Goal: Transaction & Acquisition: Purchase product/service

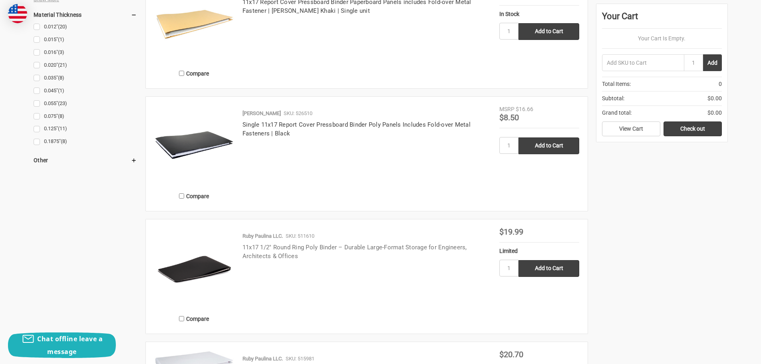
scroll to position [839, 0]
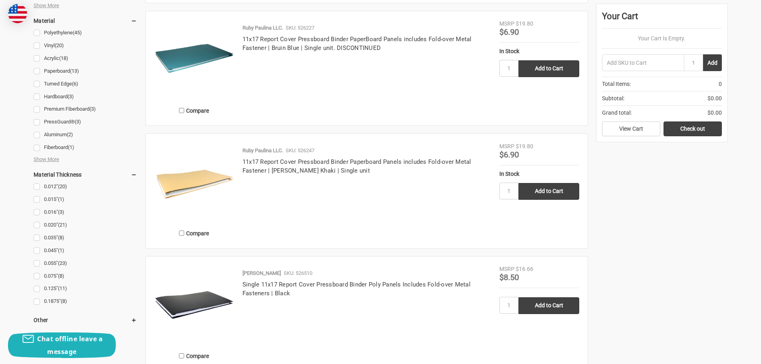
click at [317, 165] on h4 "11x17 Report Cover Pressboard Binder Paperboard Panels includes Fold-over Metal…" at bounding box center [366, 166] width 248 height 18
click at [327, 162] on link "11x17 Report Cover Pressboard Binder Paperboard Panels includes Fold-over Metal…" at bounding box center [356, 166] width 229 height 16
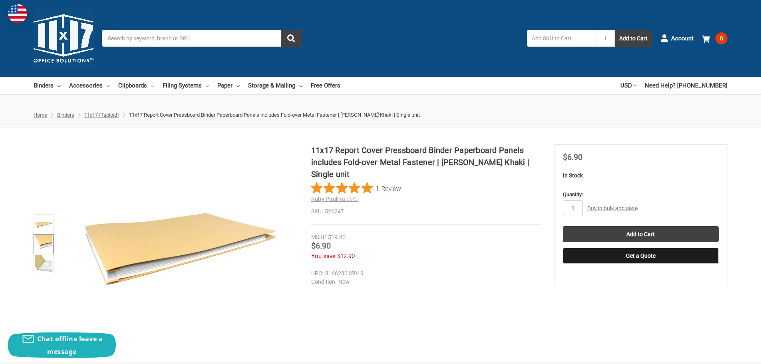
click at [43, 242] on img at bounding box center [44, 244] width 18 height 18
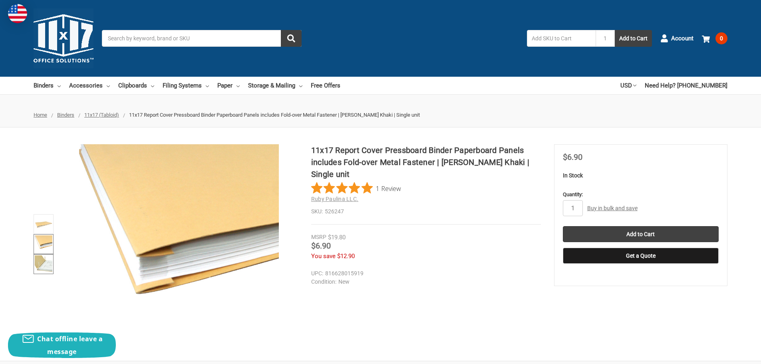
click at [45, 268] on img at bounding box center [44, 264] width 18 height 18
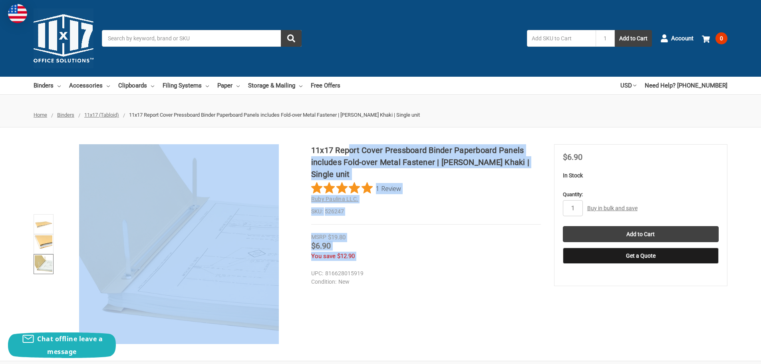
drag, startPoint x: 307, startPoint y: 148, endPoint x: 360, endPoint y: 155, distance: 53.1
click at [353, 152] on div "11x17 Report Cover Pressboard Binder Paperboard Panels includes Fold-over Metal…" at bounding box center [380, 244] width 761 height 200
click at [428, 155] on h1 "11x17 Report Cover Pressboard Binder Paperboard Panels includes Fold-over Metal…" at bounding box center [426, 162] width 230 height 36
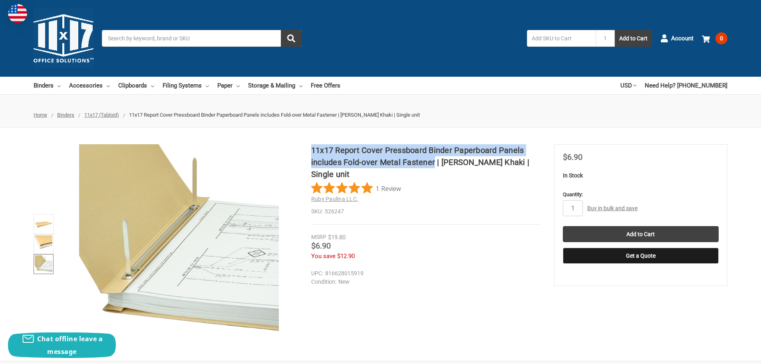
drag, startPoint x: 433, startPoint y: 165, endPoint x: 313, endPoint y: 148, distance: 121.0
click at [313, 148] on h1 "11x17 Report Cover Pressboard Binder Paperboard Panels includes Fold-over Metal…" at bounding box center [426, 162] width 230 height 36
copy h1 "11x17 Report Cover Pressboard Binder Paperboard Panels includes Fold-over Metal…"
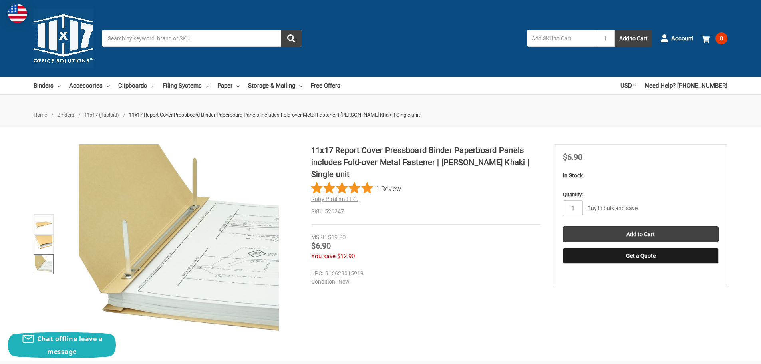
click at [501, 252] on div "You save $12.90" at bounding box center [426, 256] width 230 height 9
